Goal: Task Accomplishment & Management: Use online tool/utility

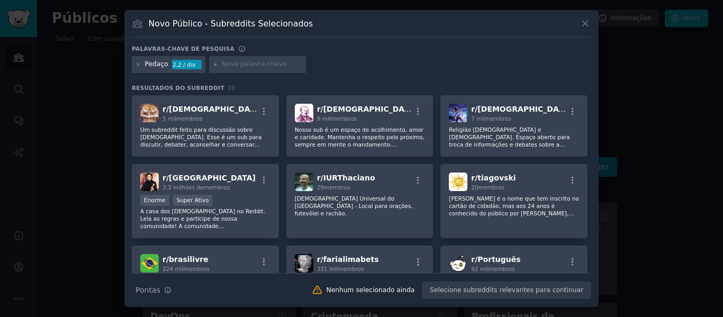
click at [588, 23] on icon at bounding box center [585, 23] width 11 height 11
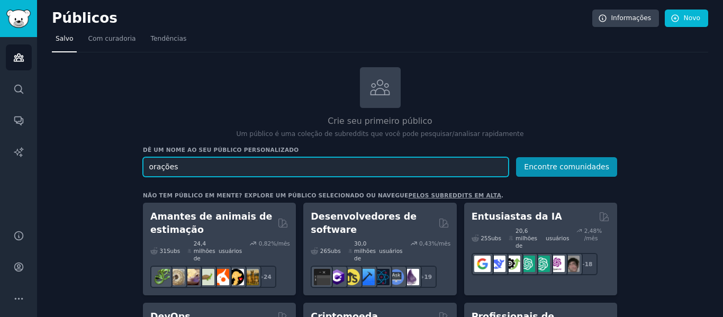
drag, startPoint x: 197, startPoint y: 173, endPoint x: 138, endPoint y: 162, distance: 60.2
type input "frases motivacional"
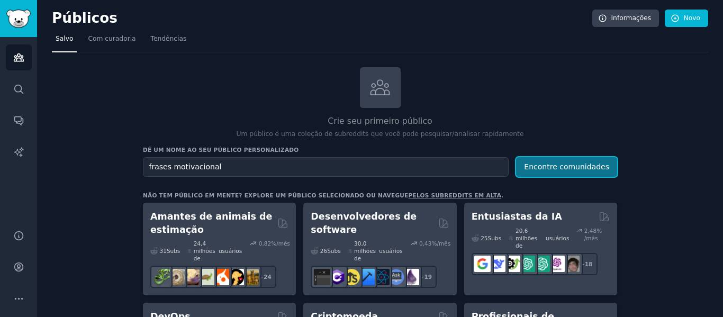
click at [552, 169] on font "Encontre comunidades" at bounding box center [566, 166] width 85 height 8
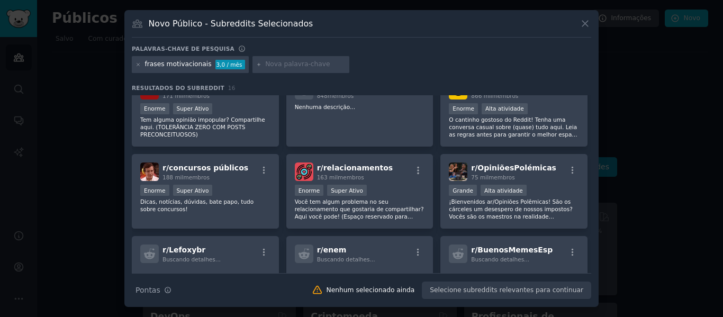
scroll to position [239, 0]
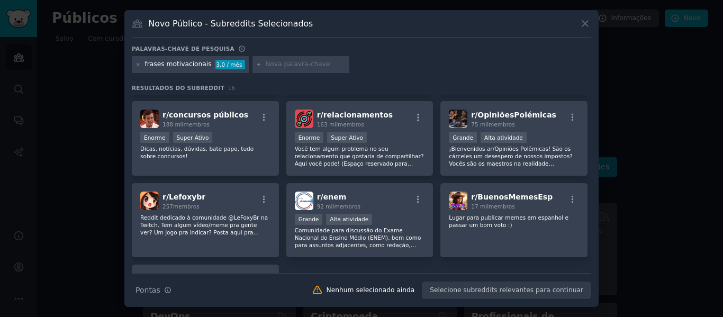
click at [581, 25] on icon at bounding box center [585, 23] width 11 height 11
